Goal: Check status: Check status

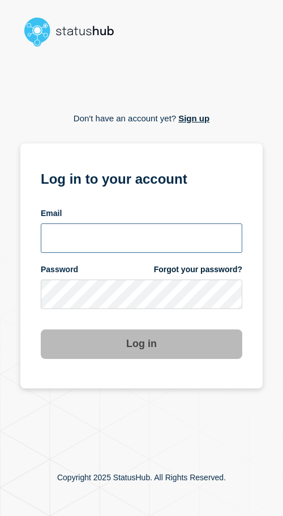
type input "[EMAIL_ADDRESS][DOMAIN_NAME]"
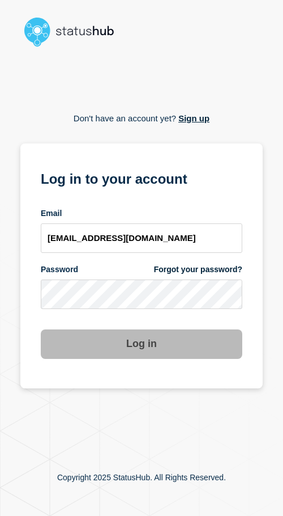
click at [171, 347] on button "Log in" at bounding box center [142, 343] width 202 height 29
